Goal: Check status: Check status

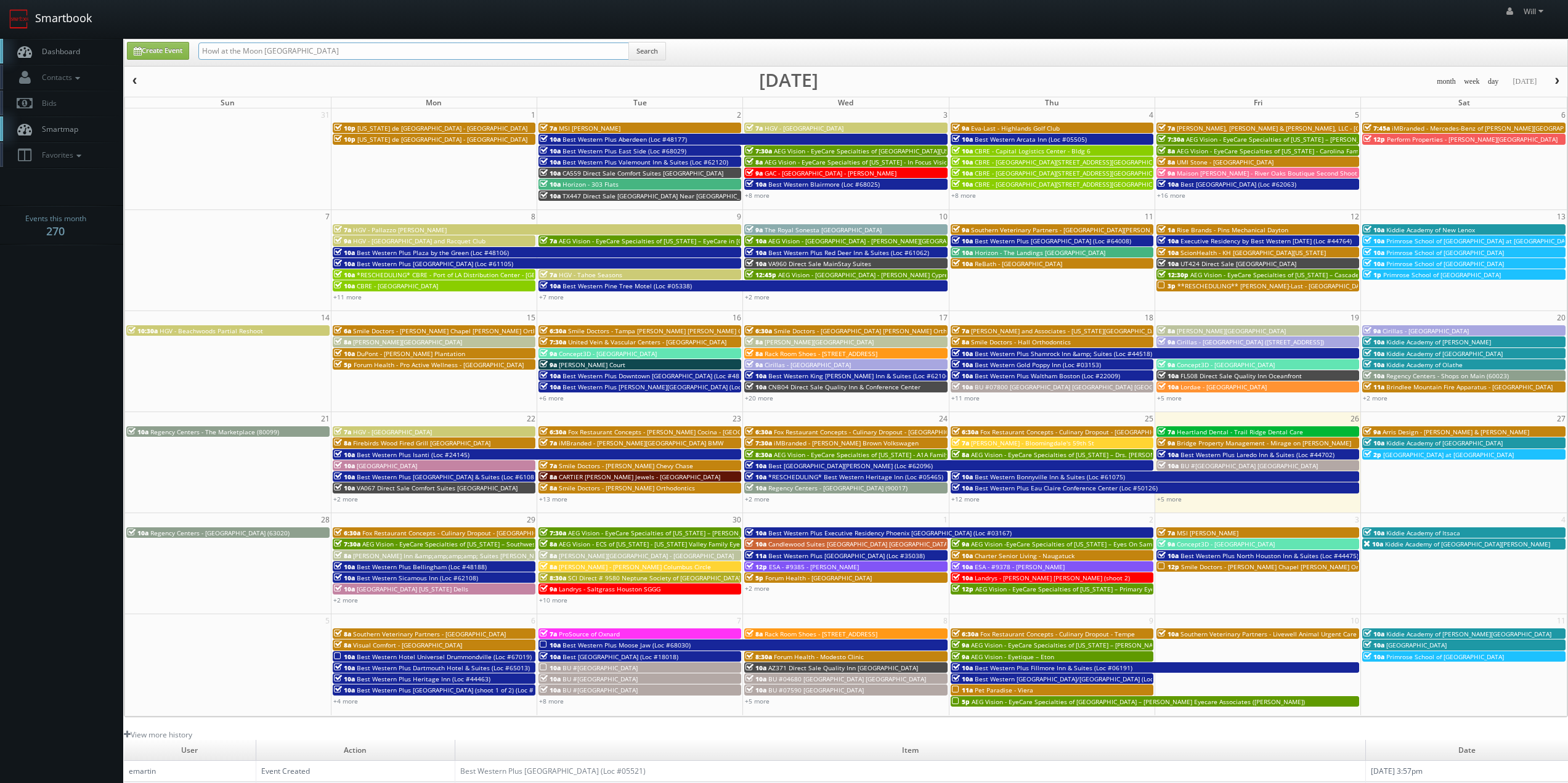
drag, startPoint x: 329, startPoint y: 54, endPoint x: 51, endPoint y: 0, distance: 283.2
click at [51, 0] on body "Smartbook Toggle Side Navigation Toggle Top Navigation Will Will Profile Logout…" at bounding box center [784, 486] width 1568 height 971
paste input "Teriyaki Madness - 318 Decatur"
type input "Teriyaki Madness - 318 Decatur"
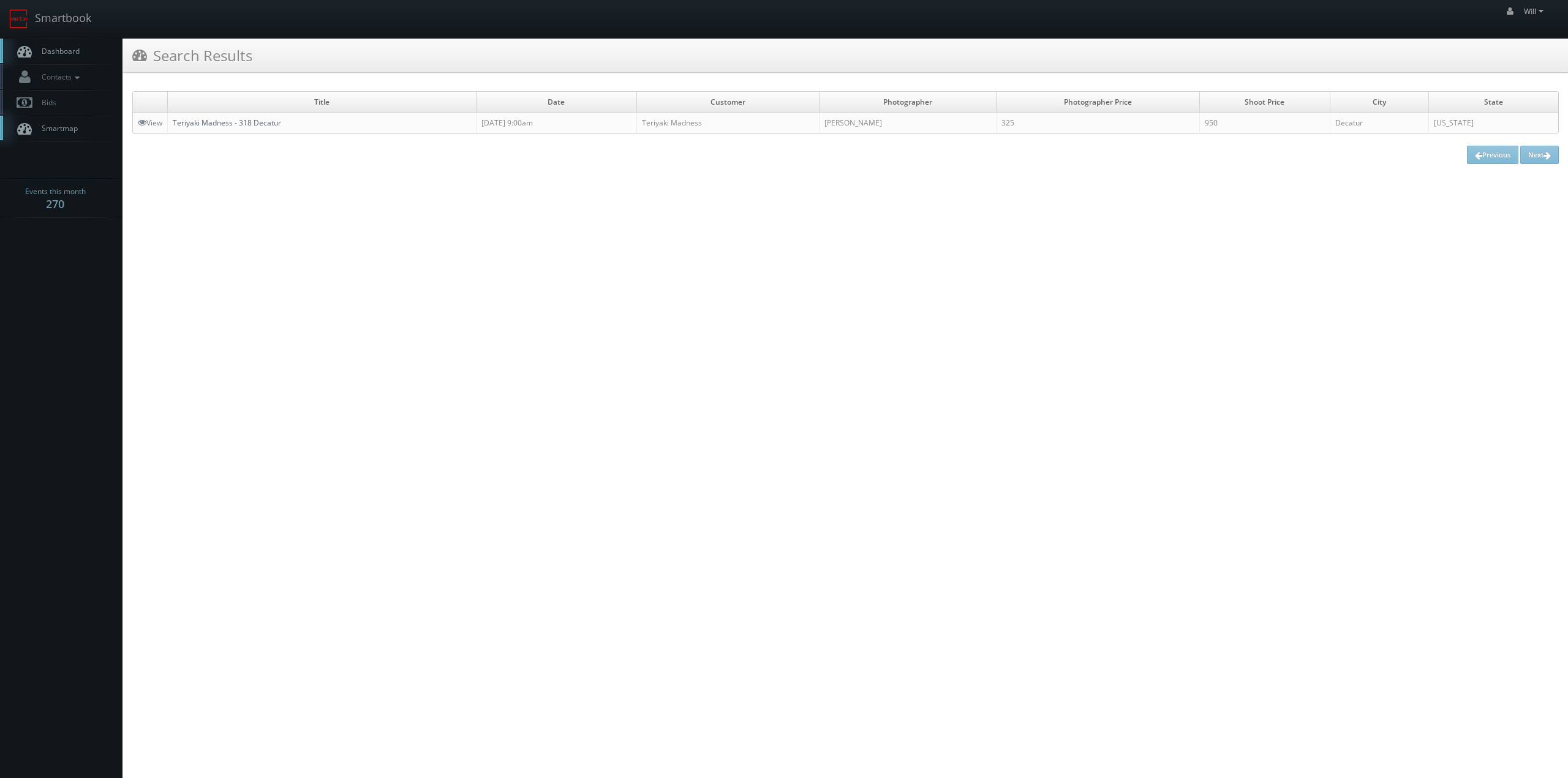
click at [248, 122] on link "Teriyaki Madness - 318 Decatur" at bounding box center [227, 123] width 108 height 11
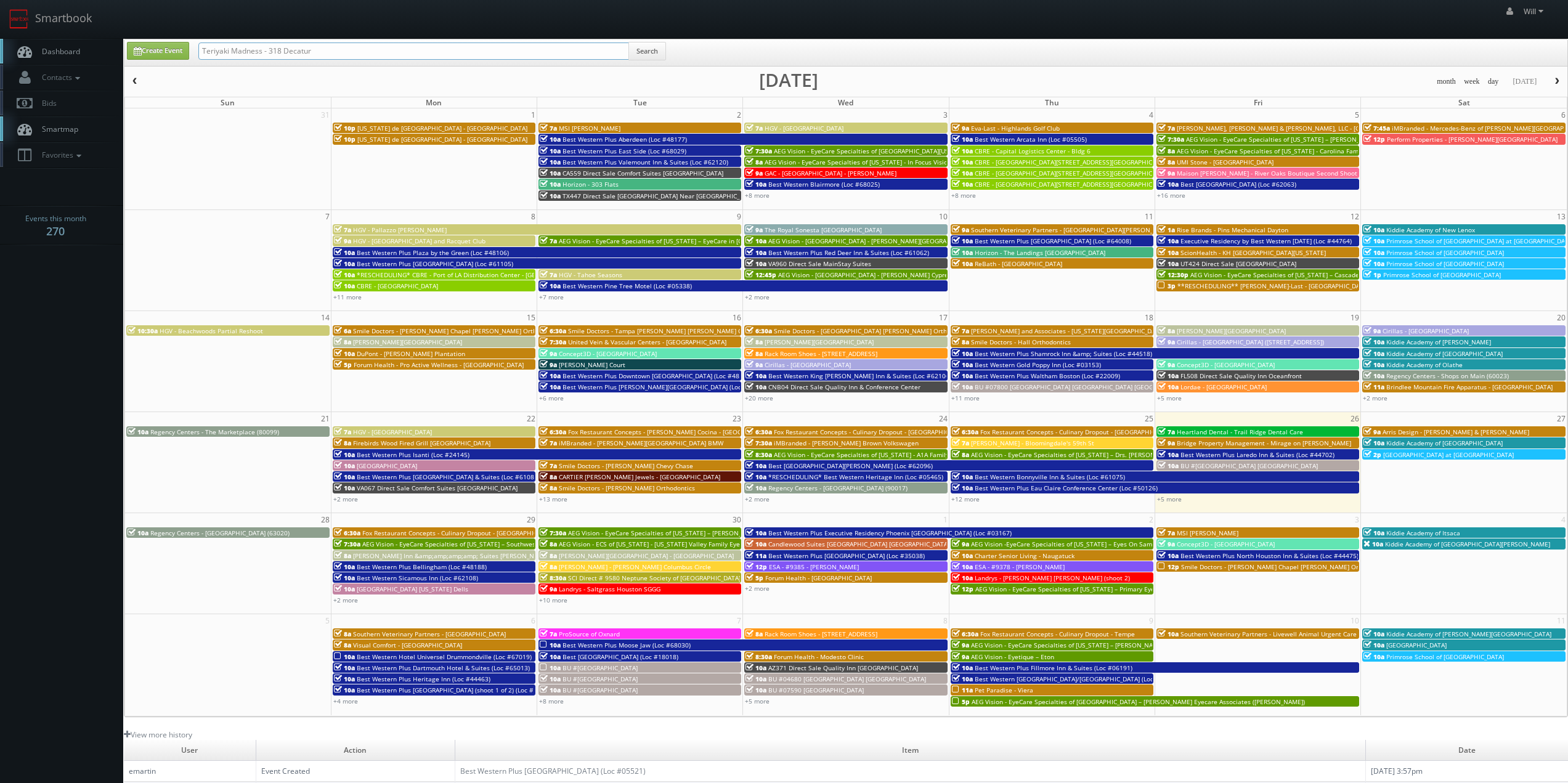
drag, startPoint x: 338, startPoint y: 53, endPoint x: 0, endPoint y: -27, distance: 347.3
click at [0, 0] on html "Smartbook Toggle Side Navigation Toggle Top Navigation Will Will Profile Logout…" at bounding box center [784, 486] width 1568 height 971
paste input "462 Henderson"
type input "Teriyaki Madness - 462 [PERSON_NAME]"
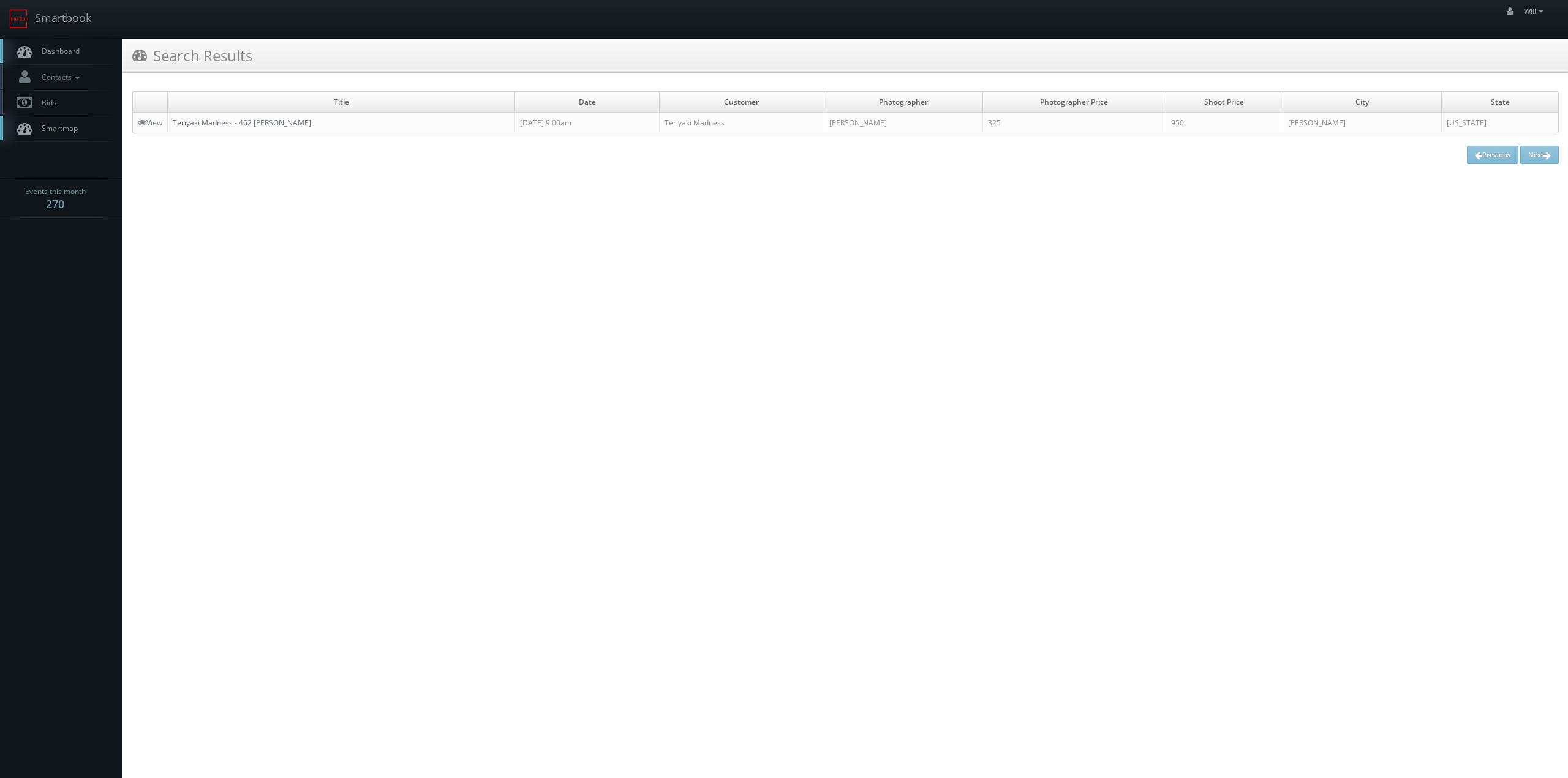
click at [252, 120] on link "Teriyaki Madness - 462 [PERSON_NAME]" at bounding box center [242, 123] width 138 height 11
